Goal: Task Accomplishment & Management: Manage account settings

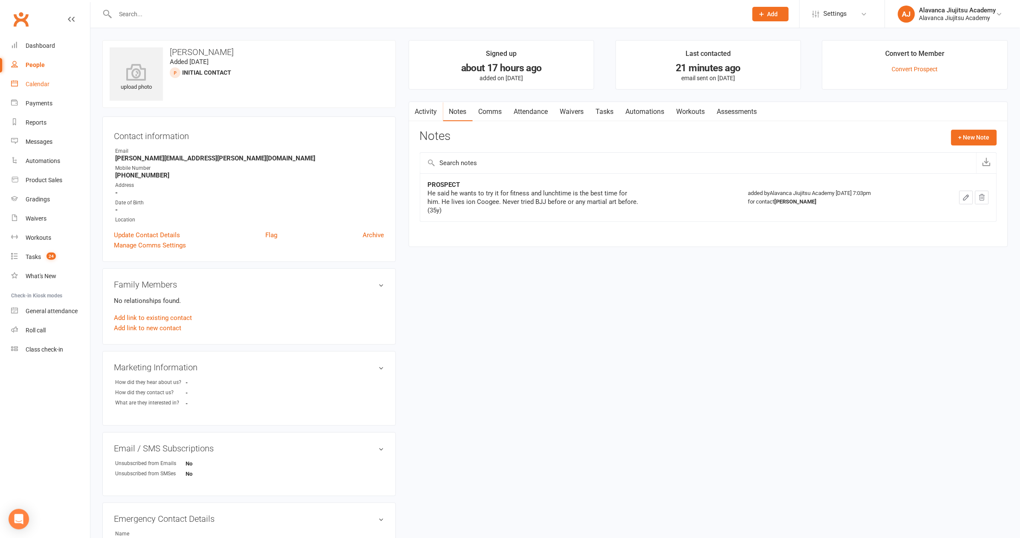
click at [33, 85] on div "Calendar" at bounding box center [38, 84] width 24 height 7
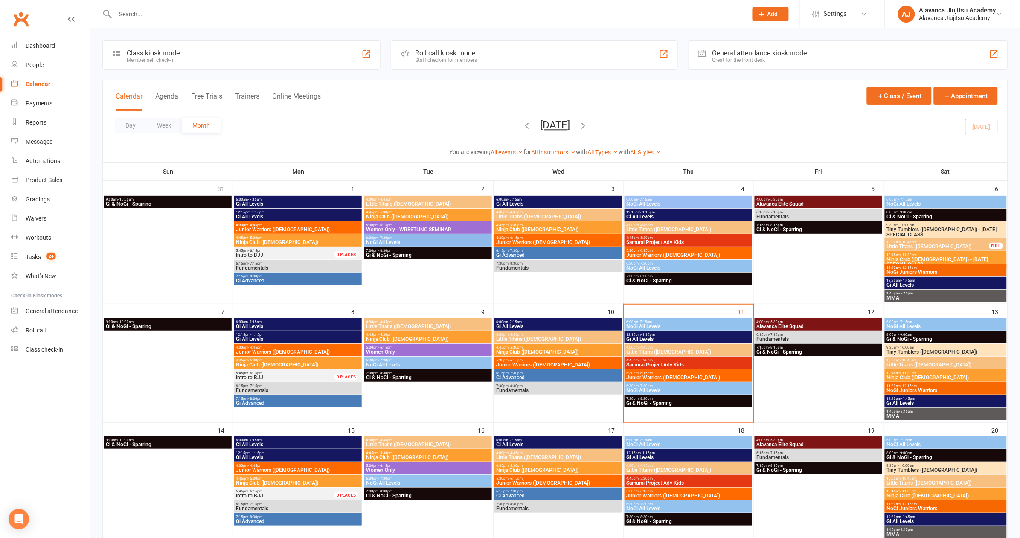
click at [649, 377] on span "Junior Warriors ([DEMOGRAPHIC_DATA])" at bounding box center [688, 377] width 125 height 5
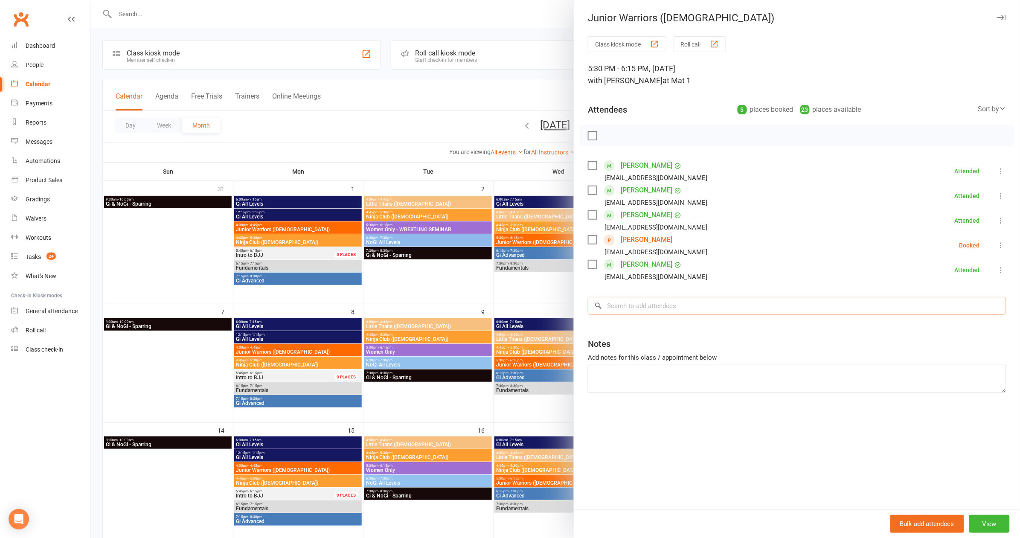
click at [706, 308] on input "search" at bounding box center [797, 306] width 418 height 18
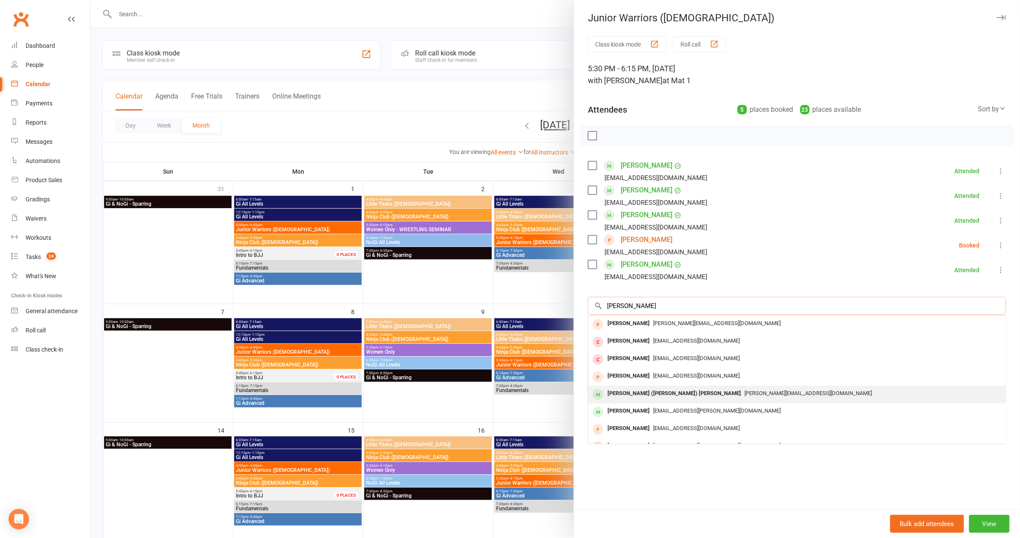
type input "[PERSON_NAME]"
click at [655, 387] on div "[PERSON_NAME] ([PERSON_NAME]) [PERSON_NAME]" at bounding box center [674, 393] width 140 height 12
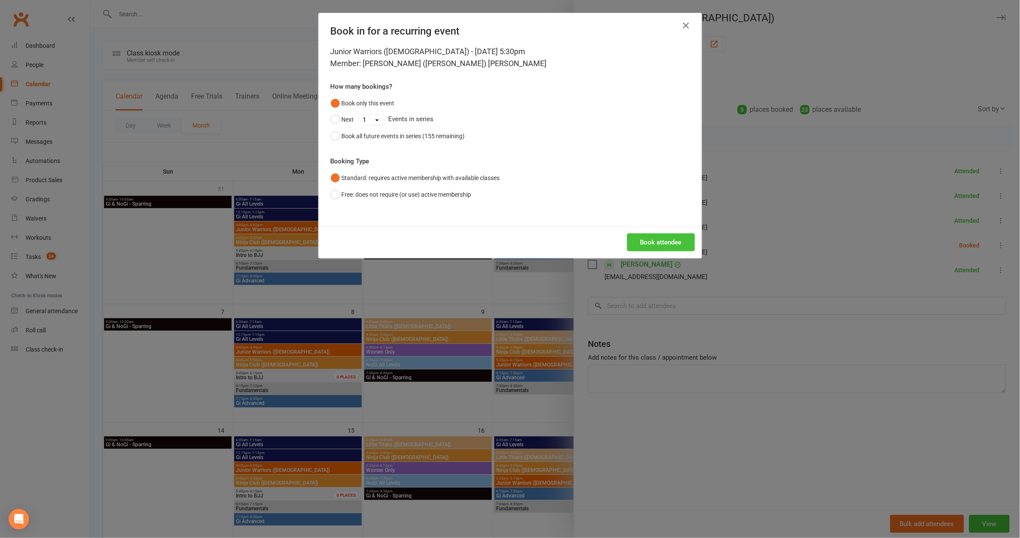
click at [659, 238] on button "Book attendee" at bounding box center [661, 242] width 68 height 18
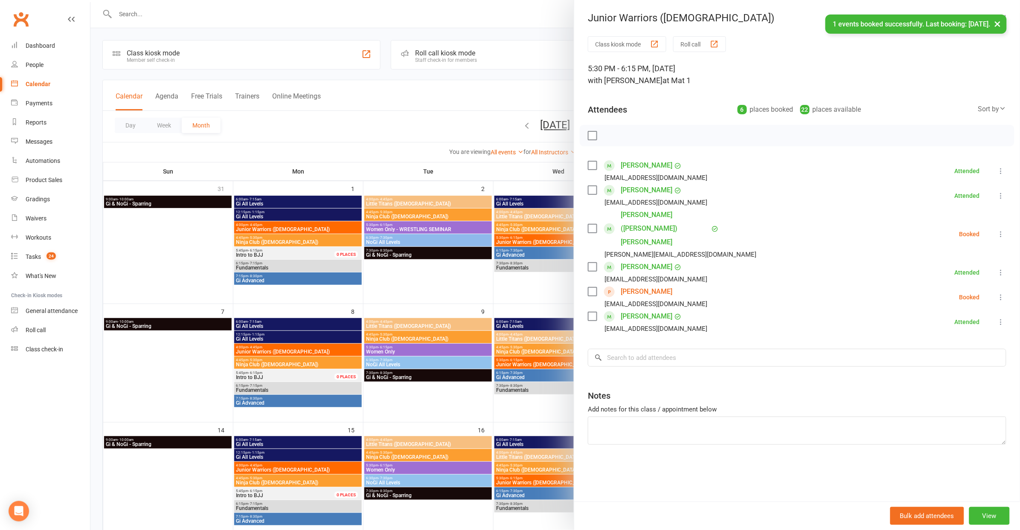
click at [650, 211] on link "[PERSON_NAME] ([PERSON_NAME]) [PERSON_NAME]" at bounding box center [665, 228] width 89 height 41
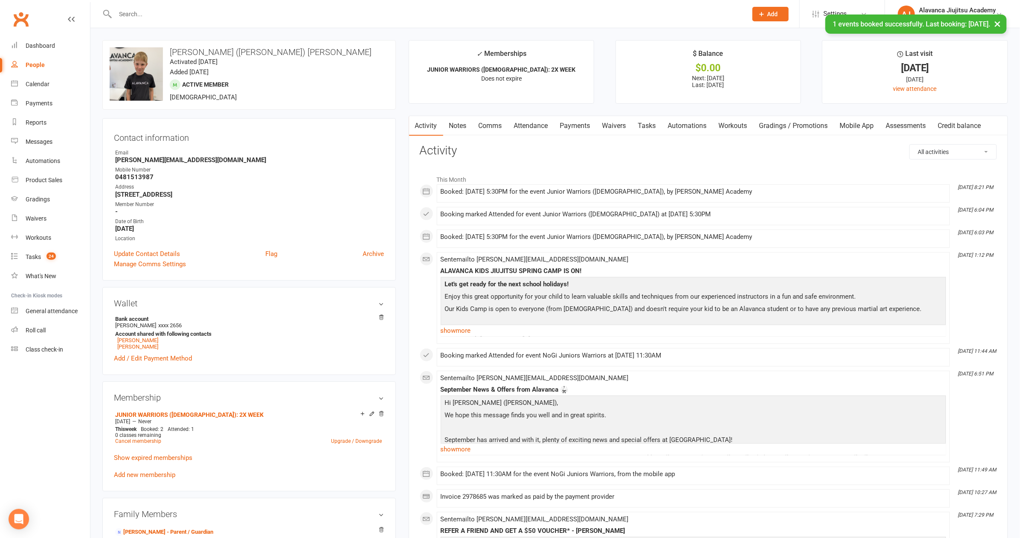
click at [580, 122] on link "Payments" at bounding box center [575, 126] width 42 height 20
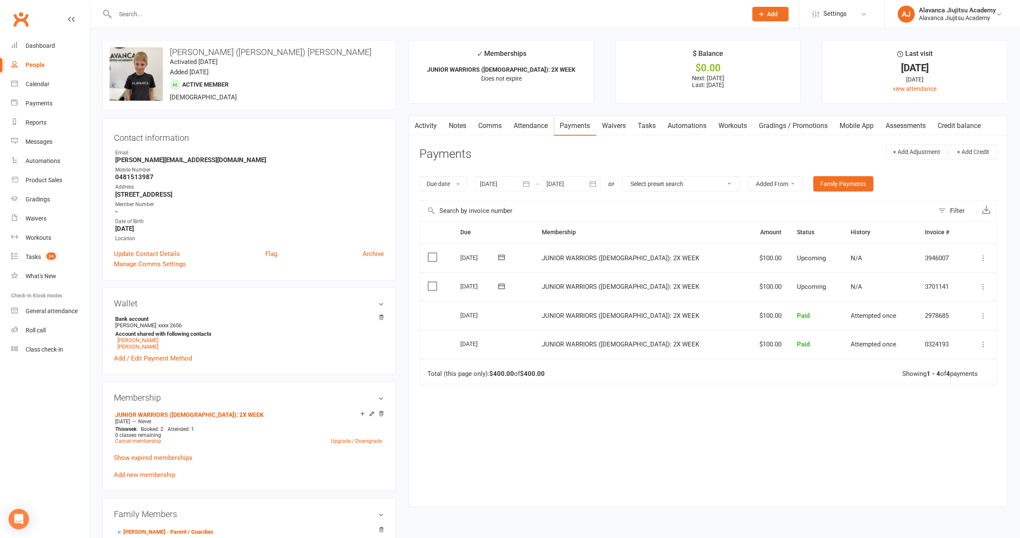
click at [981, 282] on icon at bounding box center [983, 286] width 9 height 9
click at [903, 352] on link "Skip" at bounding box center [938, 354] width 101 height 17
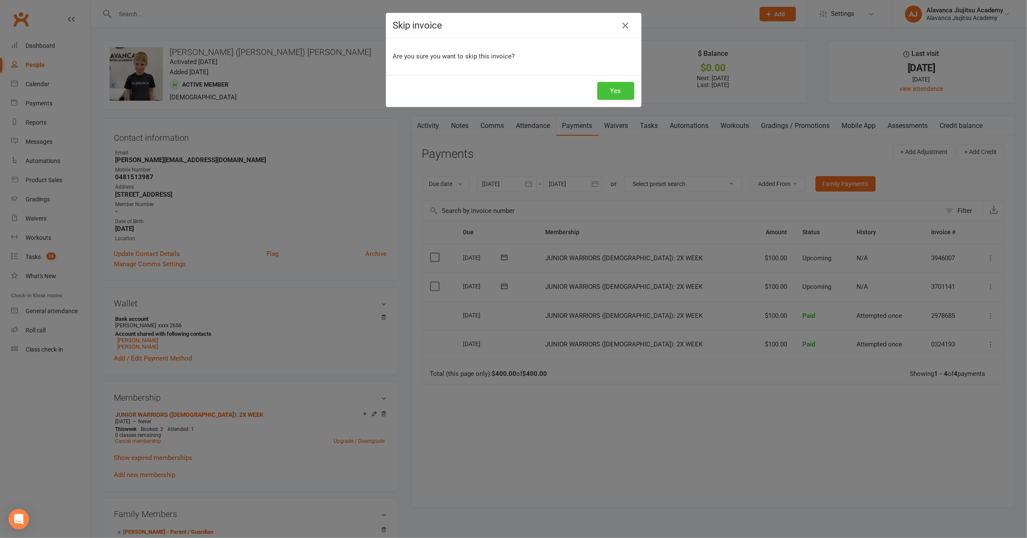
click at [610, 93] on button "Yes" at bounding box center [616, 91] width 37 height 18
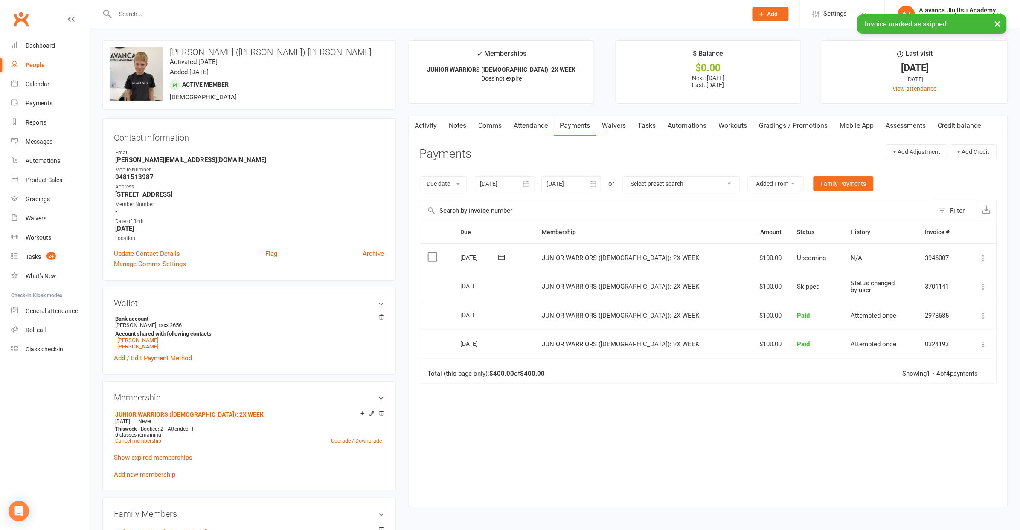
click at [984, 257] on icon at bounding box center [983, 258] width 9 height 9
click at [921, 331] on link "Skip" at bounding box center [938, 325] width 101 height 17
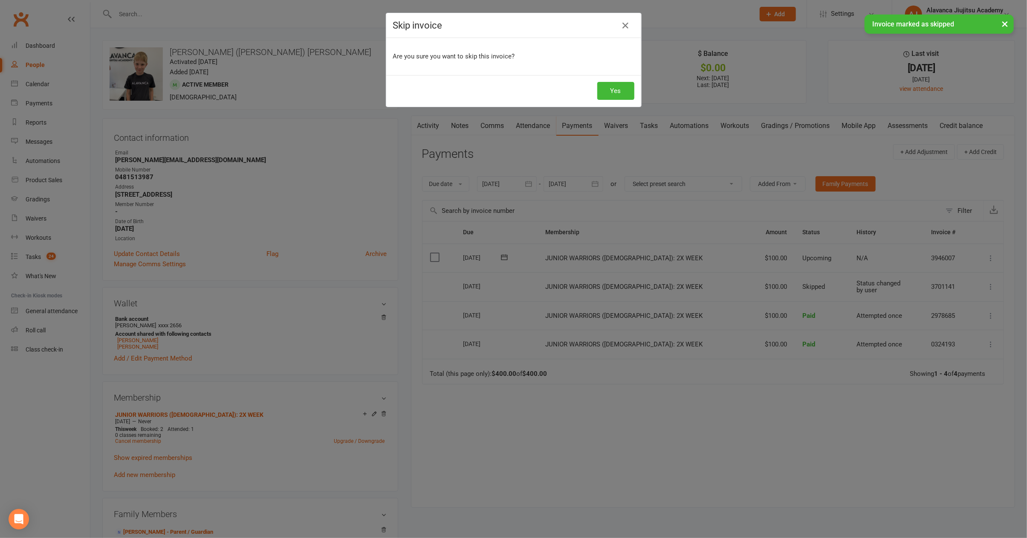
click at [701, 149] on div "Skip invoice Are you sure you want to skip this invoice? Yes" at bounding box center [513, 269] width 1027 height 538
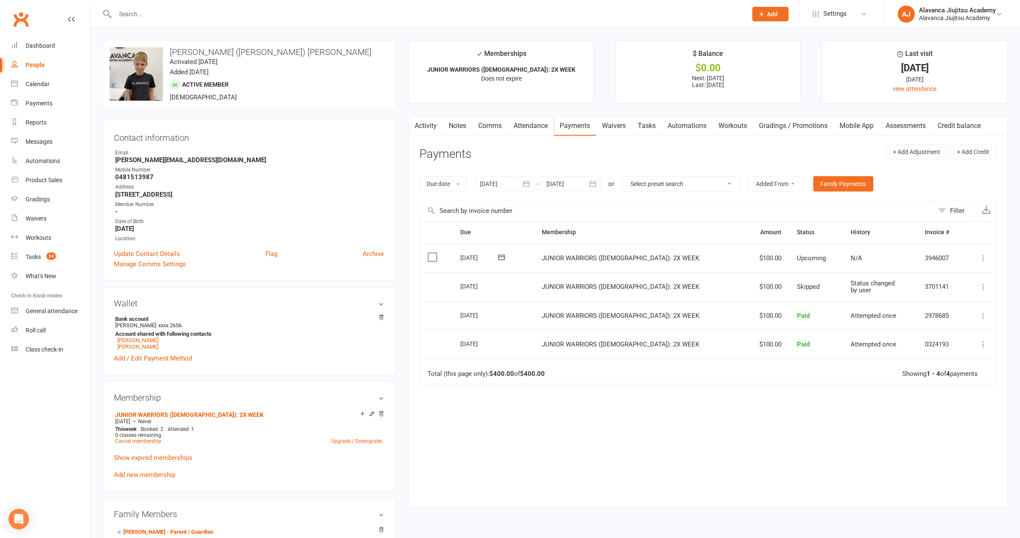
click at [988, 260] on button at bounding box center [983, 258] width 10 height 10
click at [951, 337] on link "Change amount" at bounding box center [938, 342] width 101 height 17
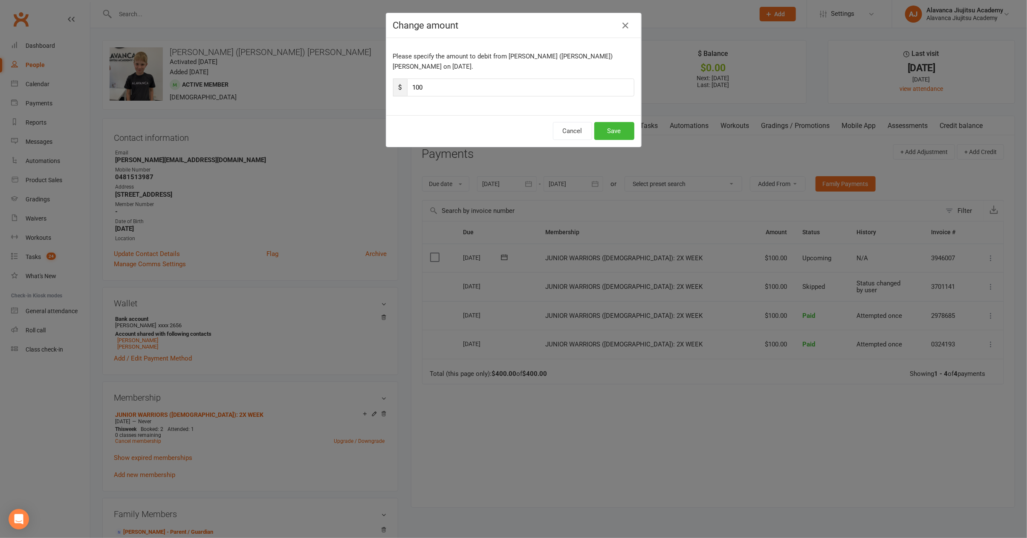
click at [536, 80] on input "100" at bounding box center [520, 87] width 227 height 18
type input "80"
click at [599, 122] on button "Save" at bounding box center [615, 131] width 40 height 18
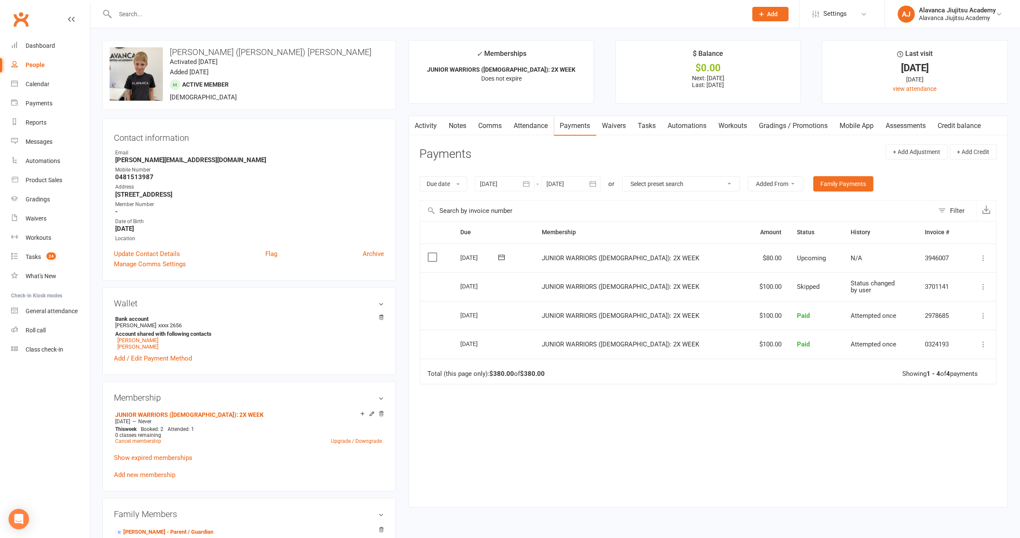
click at [679, 440] on div "Due Contact Membership Amount Status History Invoice # Select this [DATE] [PERS…" at bounding box center [708, 357] width 577 height 273
click at [52, 83] on link "Calendar" at bounding box center [50, 84] width 79 height 19
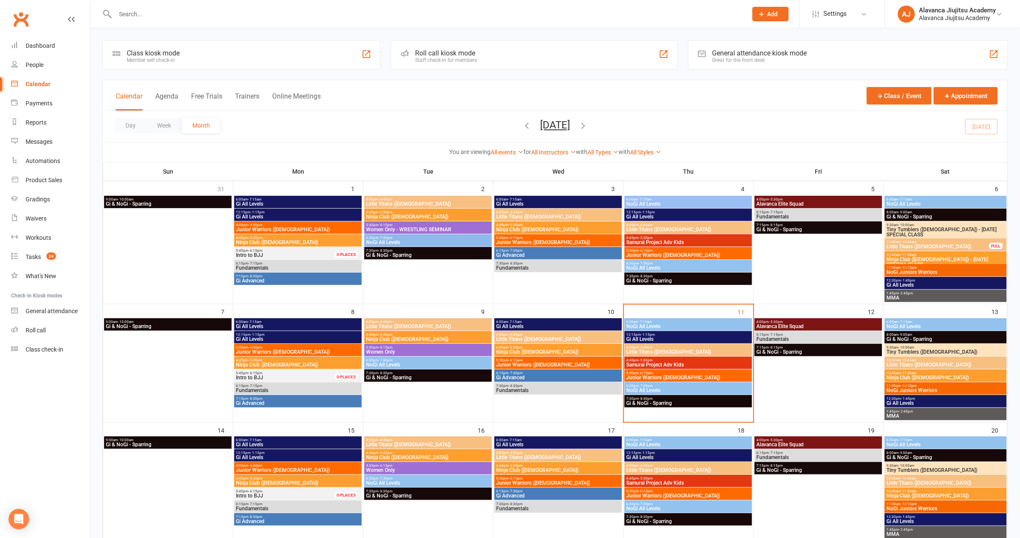
click at [655, 373] on span "5:30pm - 6:15pm" at bounding box center [688, 373] width 125 height 4
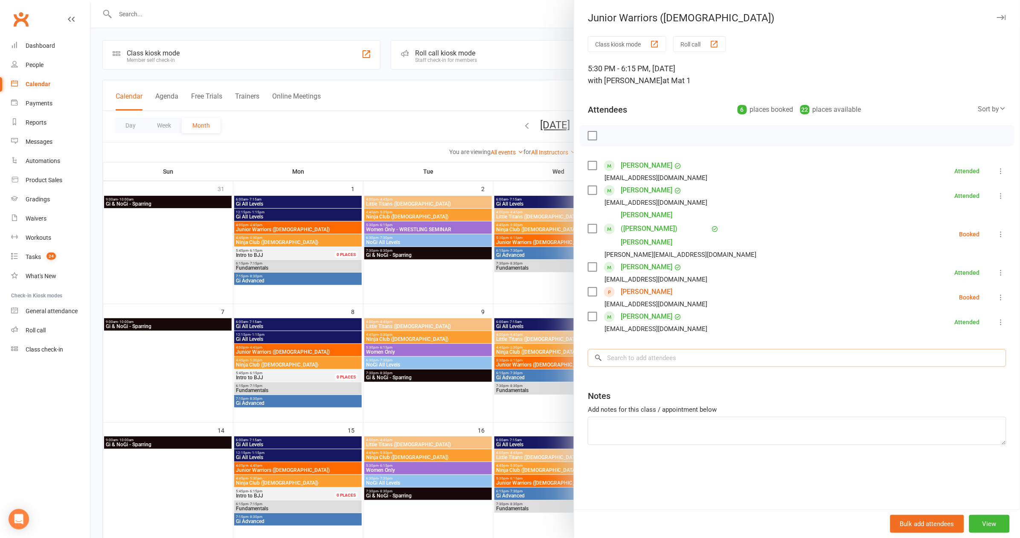
click at [650, 349] on input "search" at bounding box center [797, 358] width 418 height 18
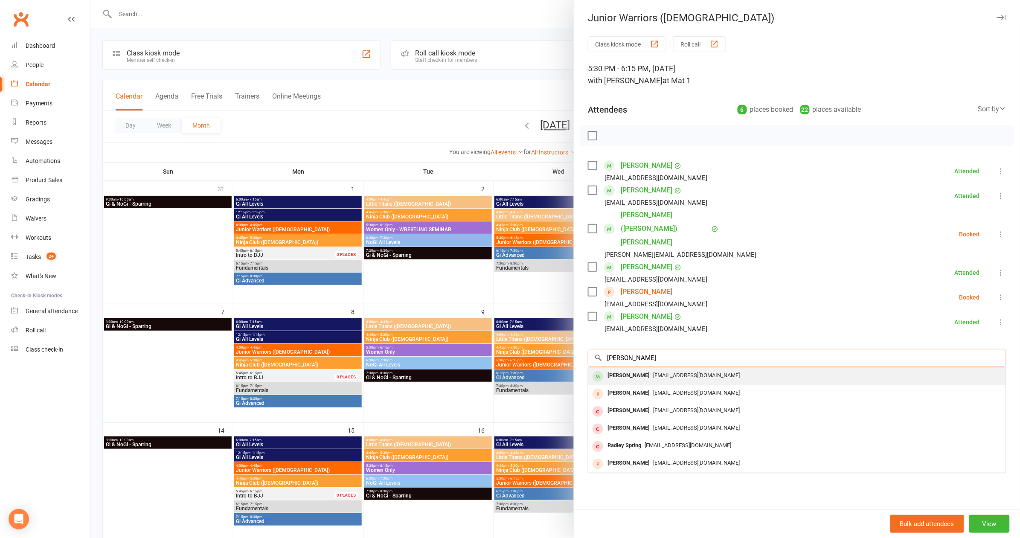
type input "[PERSON_NAME]"
click at [664, 369] on div "[EMAIL_ADDRESS][DOMAIN_NAME]" at bounding box center [797, 375] width 411 height 12
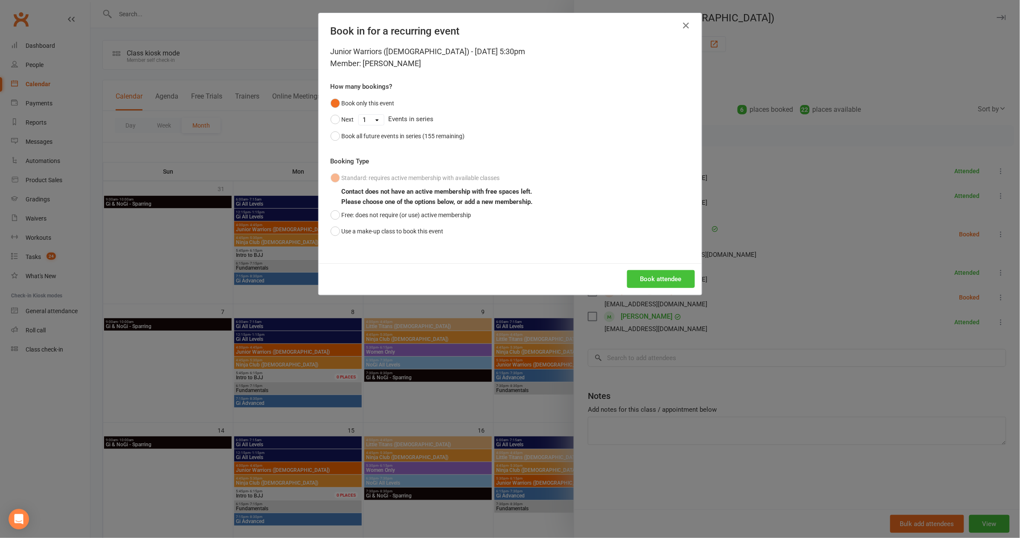
click at [663, 284] on button "Book attendee" at bounding box center [661, 279] width 68 height 18
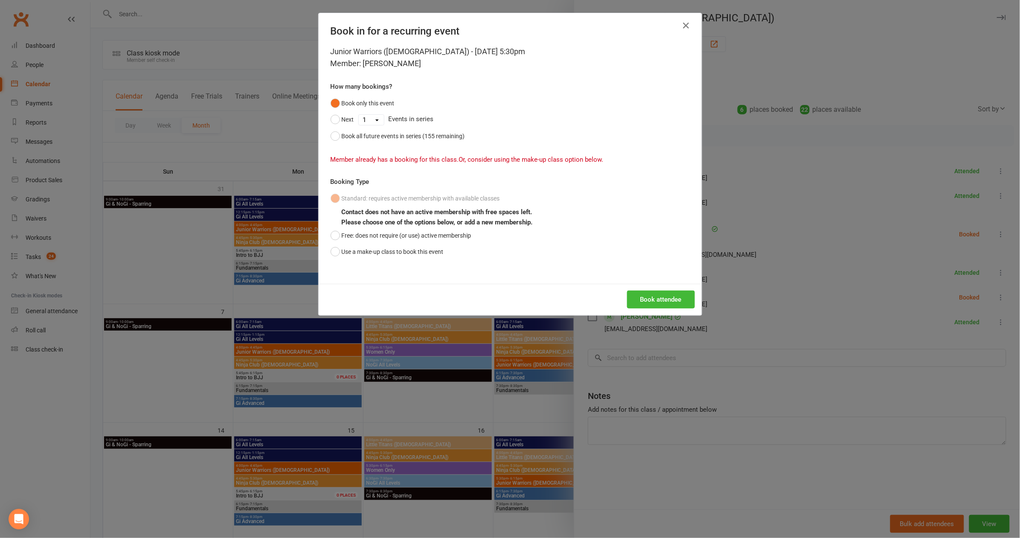
click at [747, 315] on div "Book in for a recurring event Junior Warriors ([DEMOGRAPHIC_DATA]) - [DATE] 5:3…" at bounding box center [510, 269] width 1020 height 538
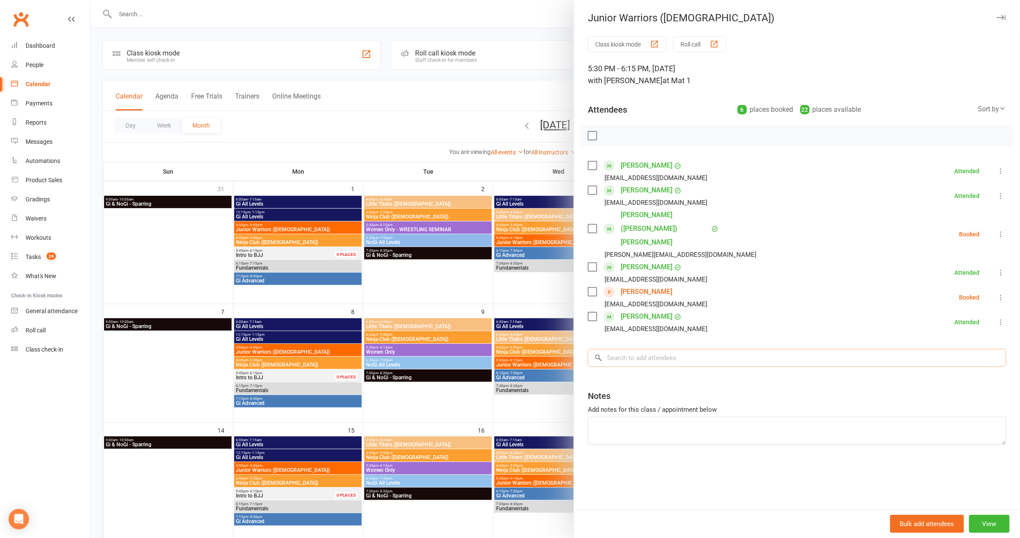
click at [688, 349] on input "search" at bounding box center [797, 358] width 418 height 18
type input "emmet"
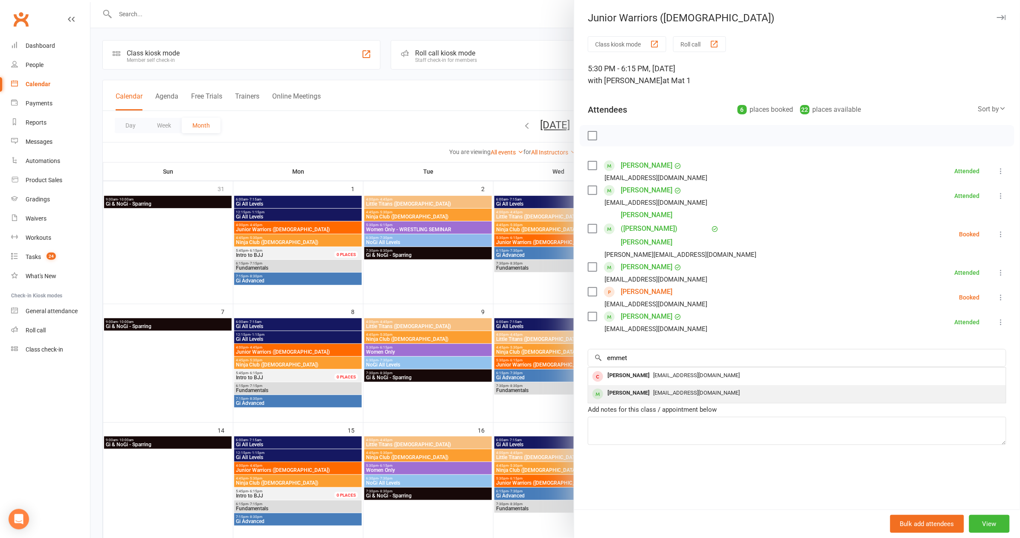
click at [688, 387] on div "[EMAIL_ADDRESS][DOMAIN_NAME]" at bounding box center [797, 393] width 411 height 12
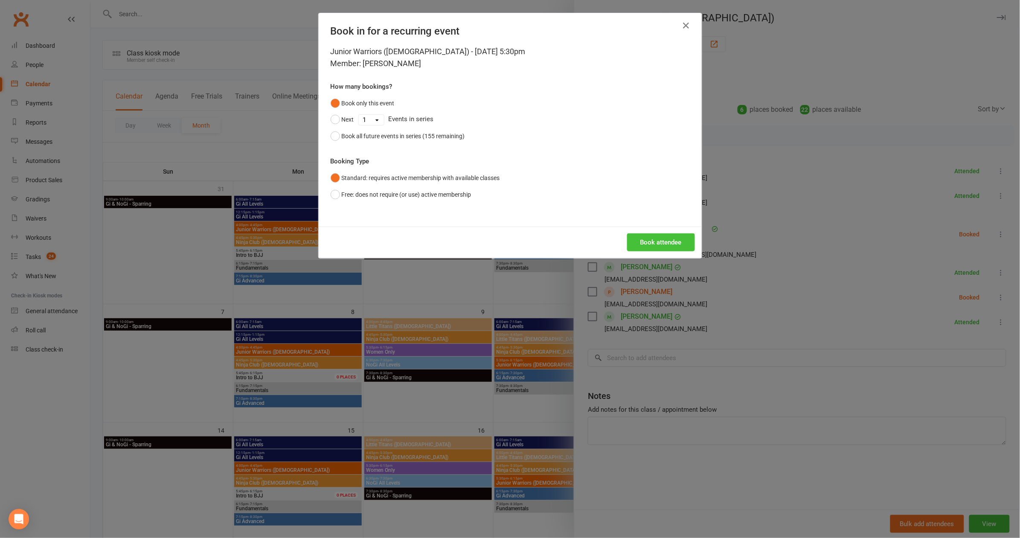
click at [639, 245] on button "Book attendee" at bounding box center [661, 242] width 68 height 18
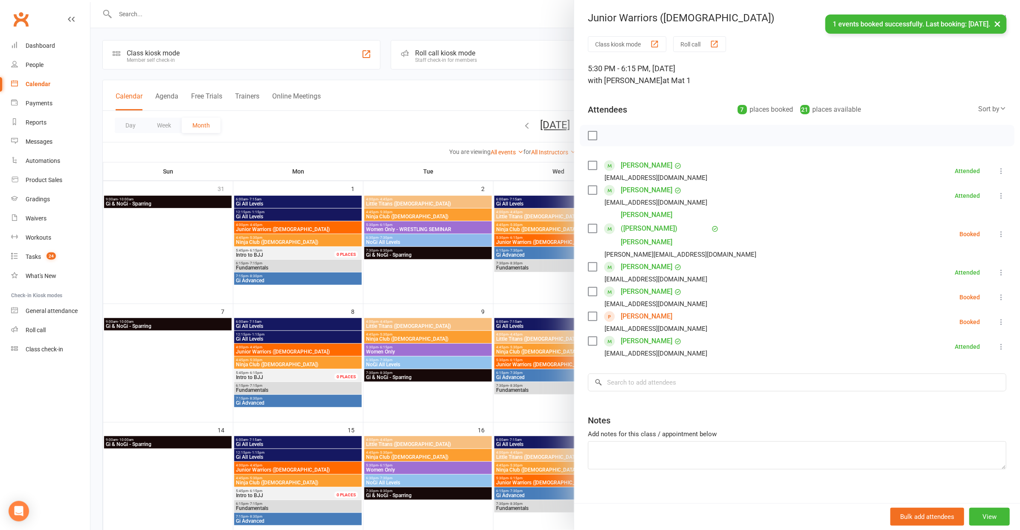
click at [592, 136] on label at bounding box center [592, 135] width 9 height 9
click at [612, 135] on icon "button" at bounding box center [611, 135] width 9 height 9
